Goal: Task Accomplishment & Management: Manage account settings

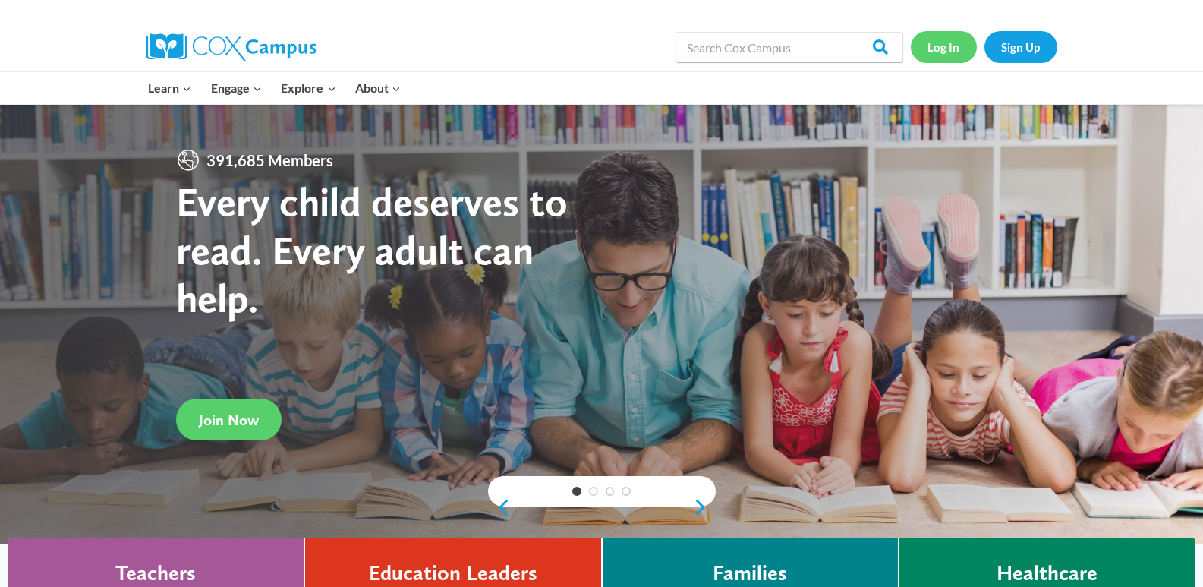
drag, startPoint x: 0, startPoint y: 0, endPoint x: 934, endPoint y: 49, distance: 935.7
click at [934, 49] on link "Log In" at bounding box center [944, 46] width 66 height 31
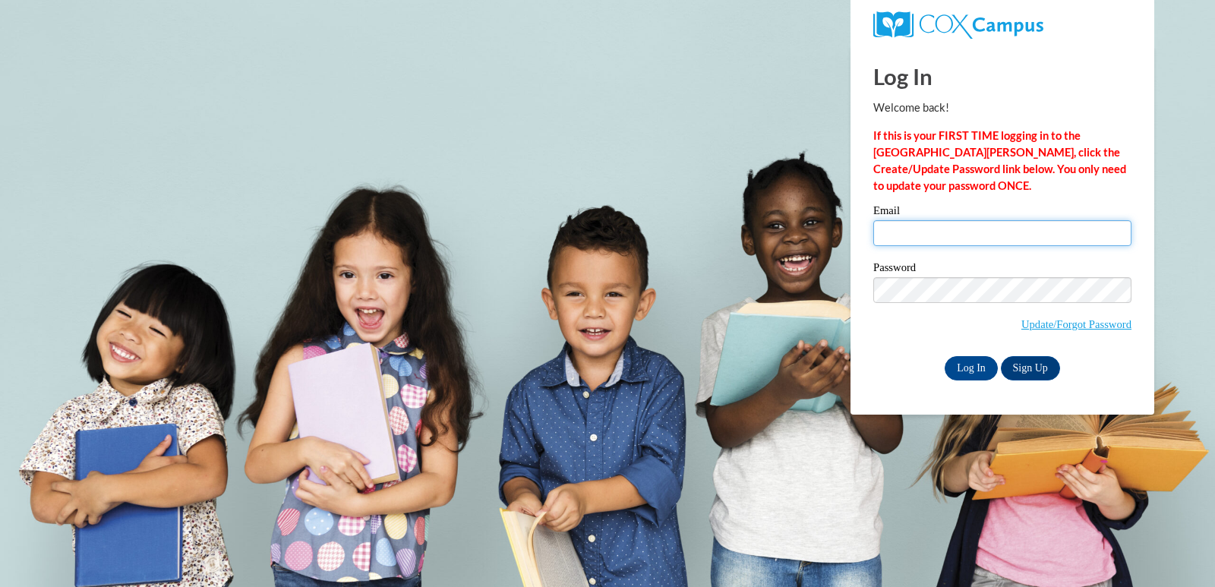
click at [918, 230] on input "Email" at bounding box center [1002, 233] width 258 height 26
type input "Kimberlycurtis42@yahoo.com"
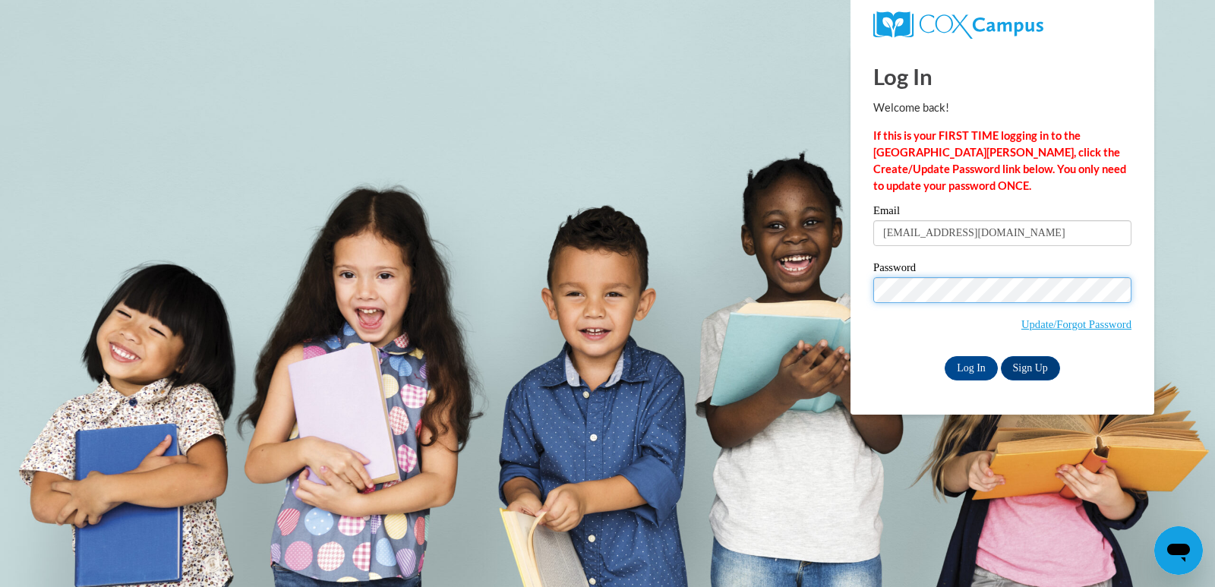
click at [944, 356] on input "Log In" at bounding box center [970, 368] width 53 height 24
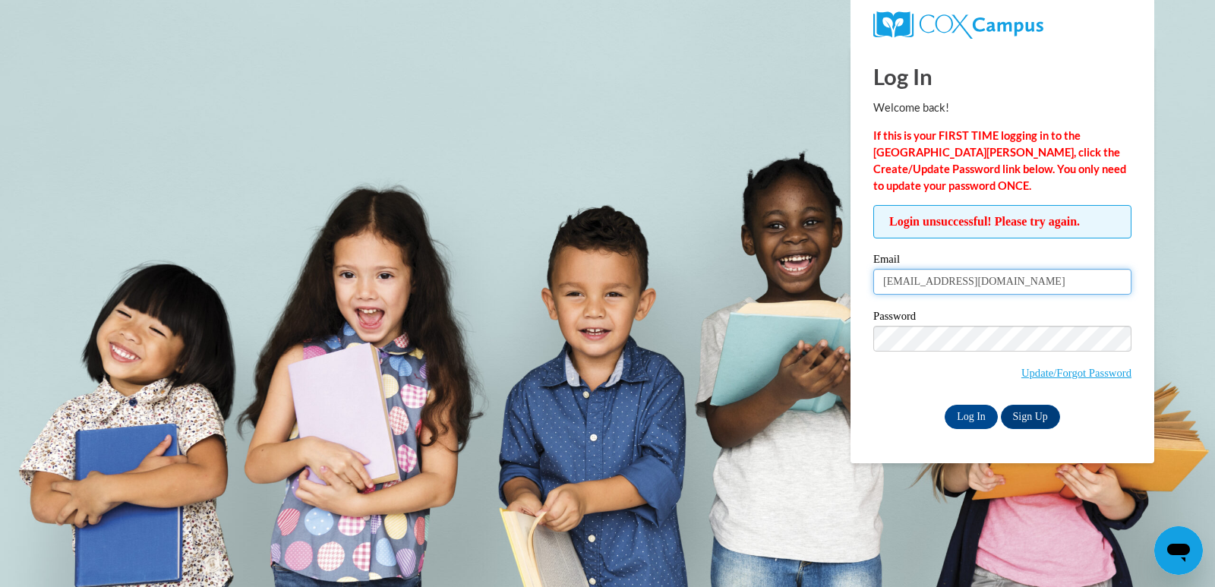
click at [1001, 284] on input "[EMAIL_ADDRESS][DOMAIN_NAME]" at bounding box center [1002, 282] width 258 height 26
type input "Kimberlycurtis42@gmail.com"
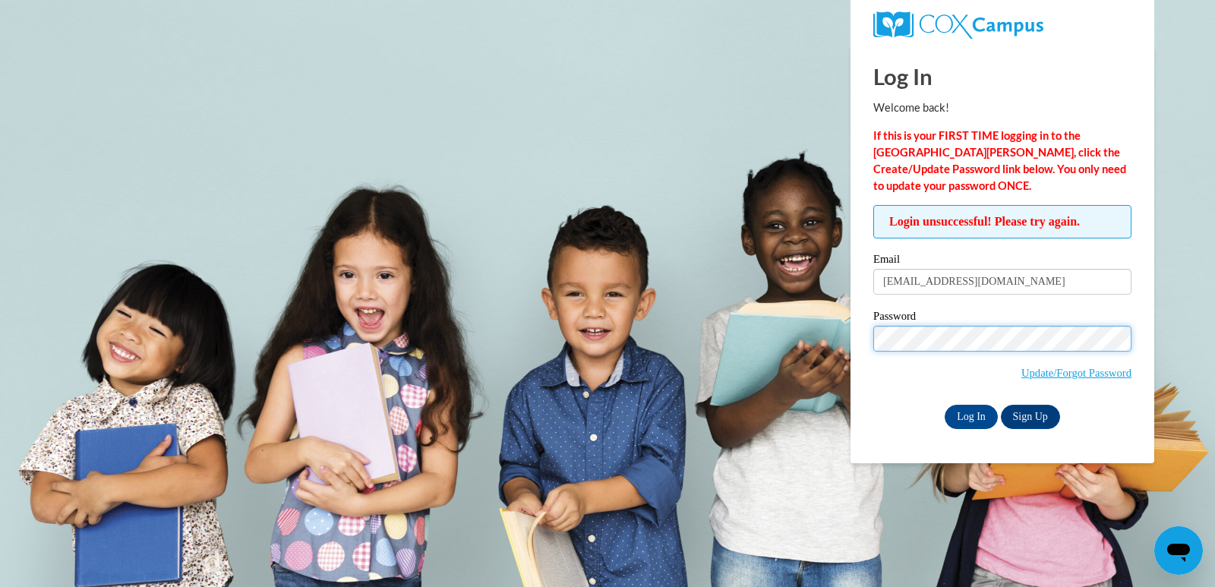
click at [944, 405] on input "Log In" at bounding box center [970, 417] width 53 height 24
click at [778, 318] on body "Log In Welcome back! If this is your FIRST TIME logging in to the NEW Cox Campu…" at bounding box center [607, 293] width 1215 height 587
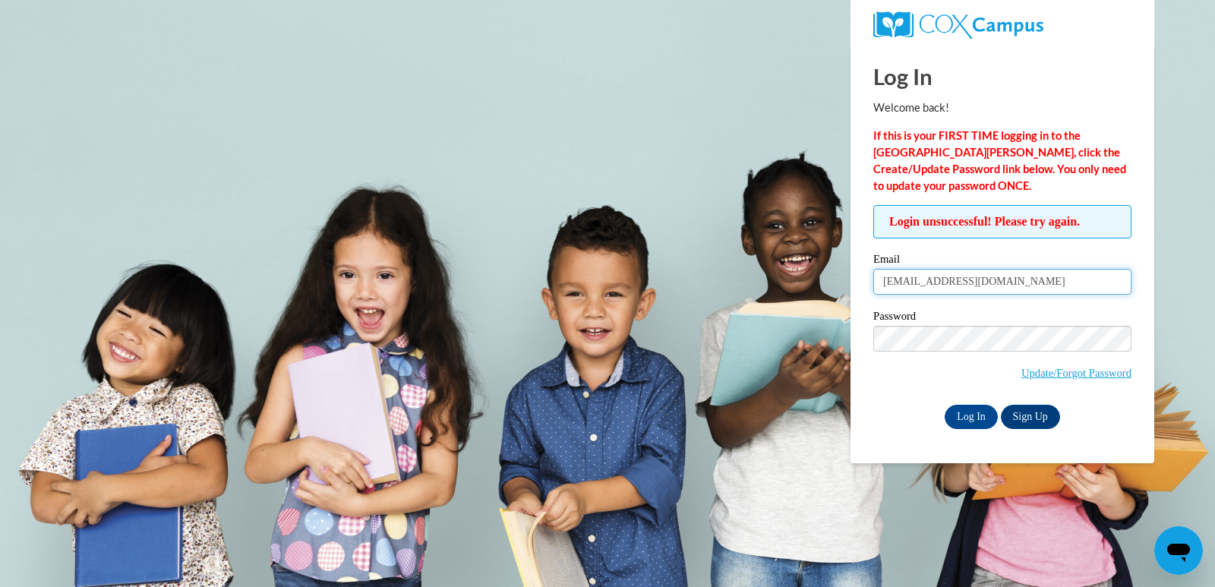
click at [881, 282] on input "[EMAIL_ADDRESS][DOMAIN_NAME]" at bounding box center [1002, 282] width 258 height 26
click at [1145, 273] on div "Log In Welcome back! If this is your FIRST TIME logging in to the NEW Cox Campu…" at bounding box center [1002, 254] width 326 height 417
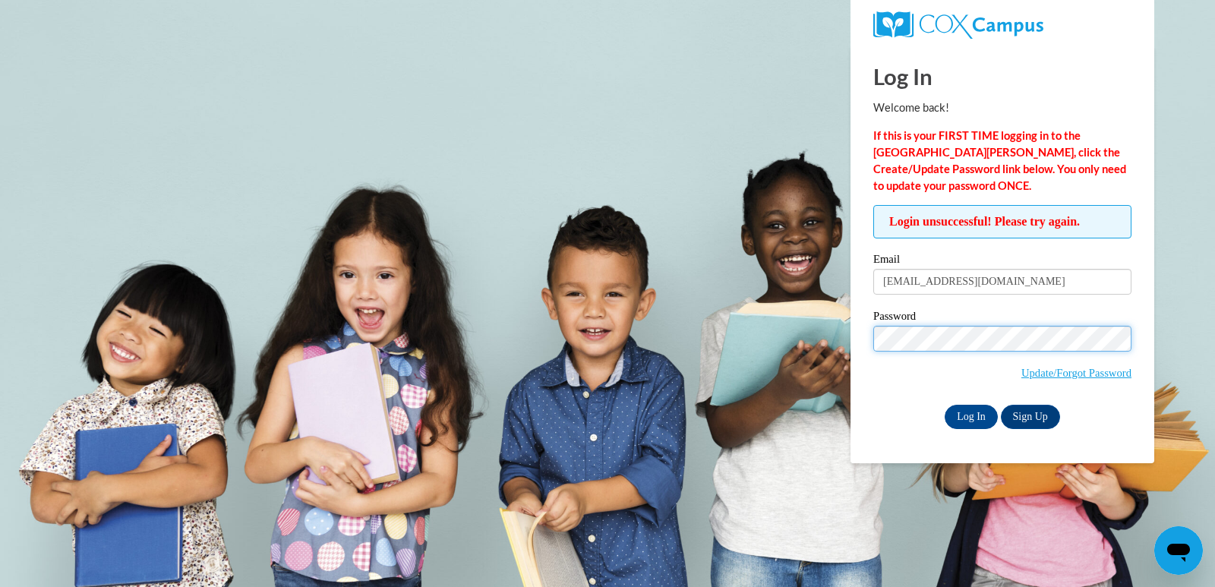
click at [944, 405] on input "Log In" at bounding box center [970, 417] width 53 height 24
